Goal: Information Seeking & Learning: Learn about a topic

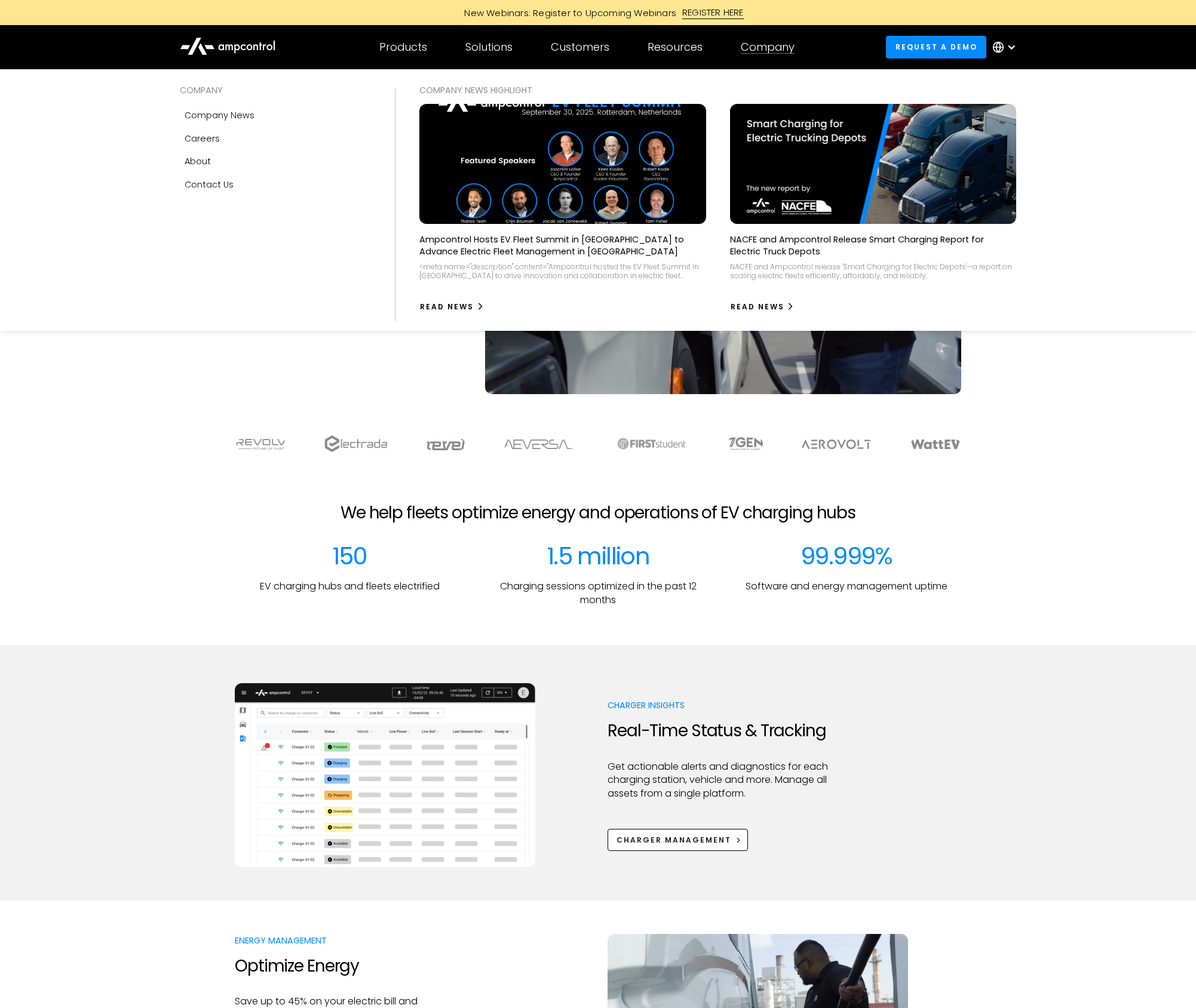
click at [757, 53] on div at bounding box center [767, 53] width 54 height 1
click at [224, 134] on link "Careers" at bounding box center [276, 138] width 192 height 23
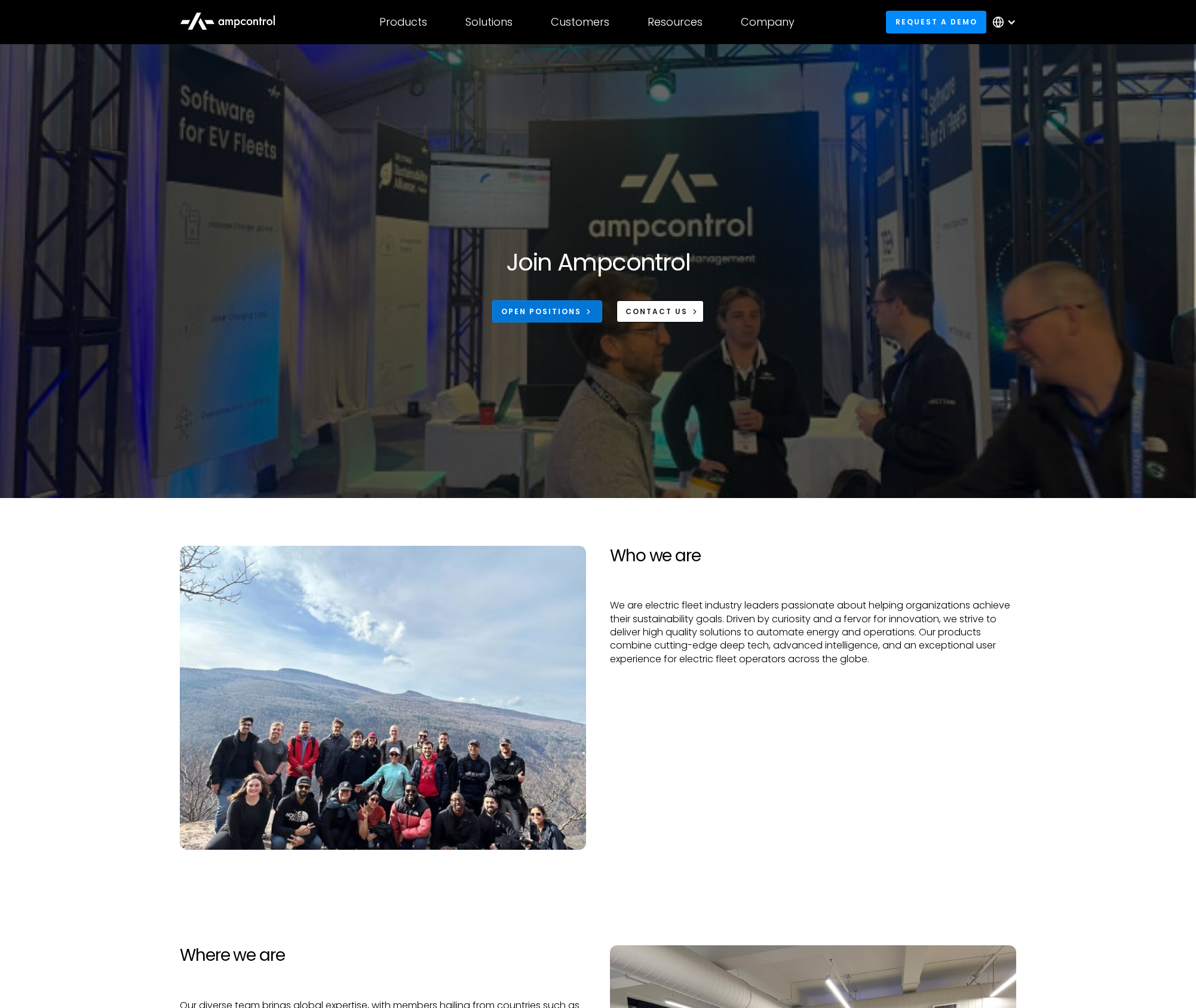
click at [570, 302] on link "Open Positions" at bounding box center [547, 311] width 110 height 22
click at [1013, 559] on h2 "Who we are" at bounding box center [813, 556] width 406 height 20
click at [952, 611] on p "We are electric fleet industry leaders passionate about helping organizations a…" at bounding box center [813, 632] width 406 height 67
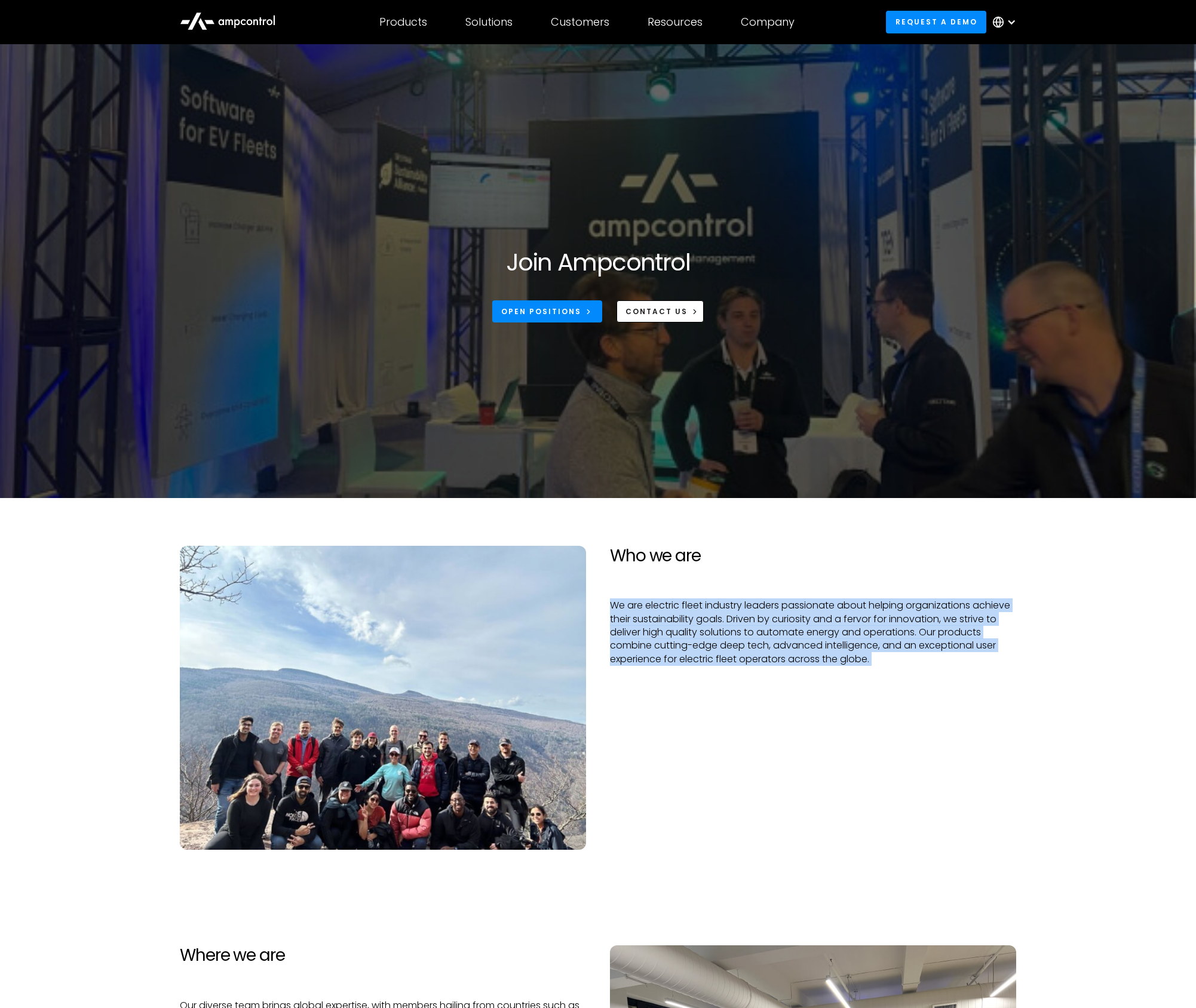
click at [952, 611] on p "We are electric fleet industry leaders passionate about helping organizations a…" at bounding box center [813, 632] width 406 height 67
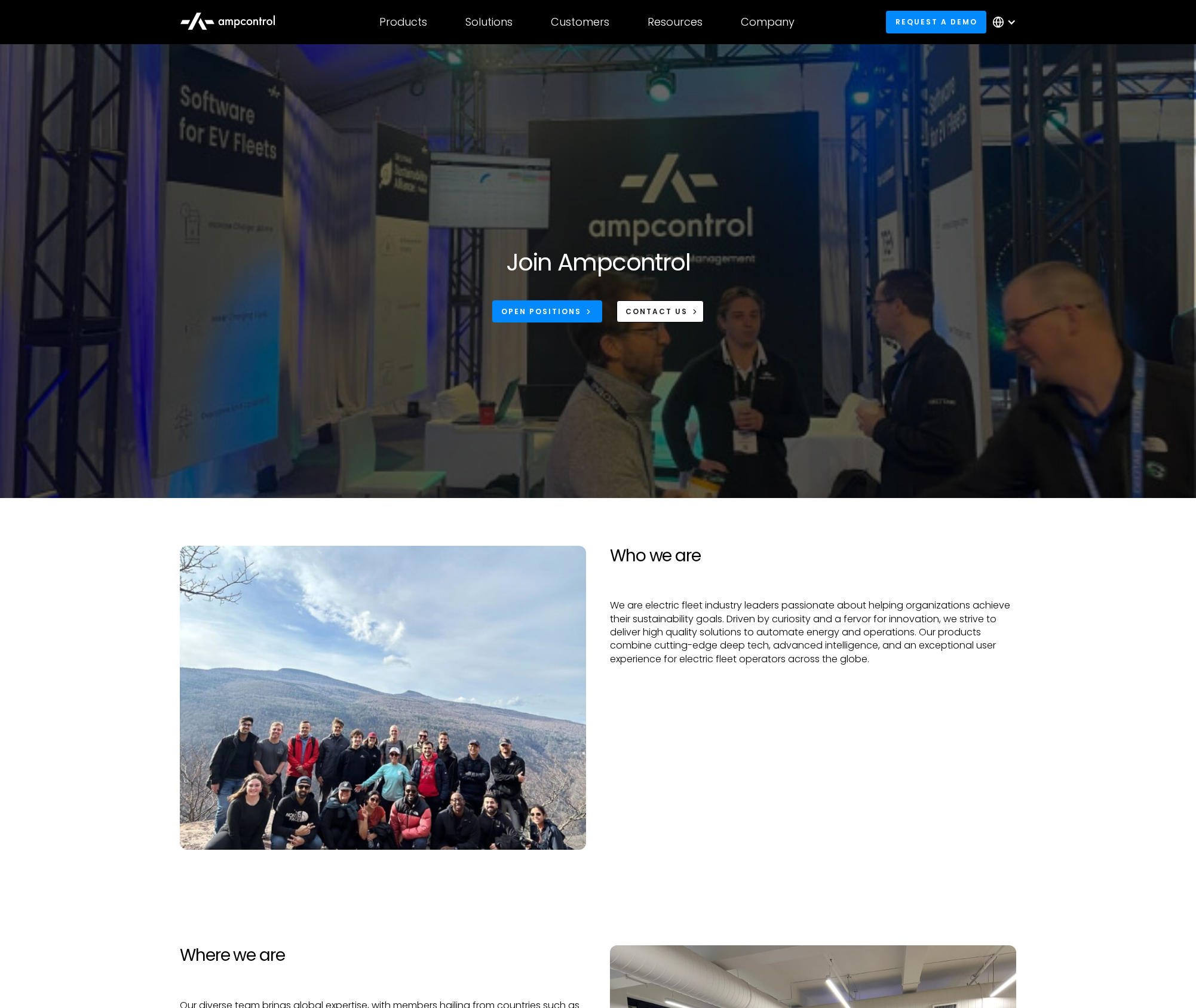
click at [1123, 548] on section "Who we are We are electric fleet industry leaders passionate about helping orga…" at bounding box center [598, 697] width 1196 height 399
click at [1083, 572] on section "Who we are We are electric fleet industry leaders passionate about helping orga…" at bounding box center [598, 697] width 1196 height 399
